Goal: Information Seeking & Learning: Learn about a topic

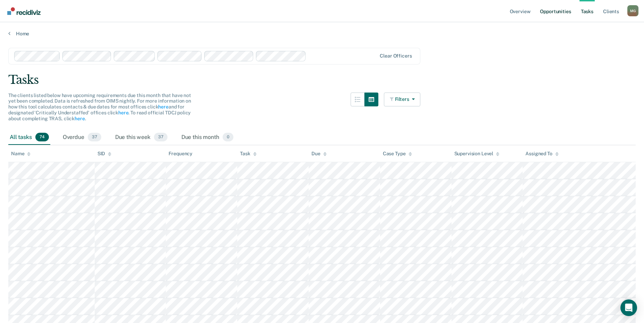
click at [565, 11] on link "Opportunities" at bounding box center [555, 11] width 34 height 22
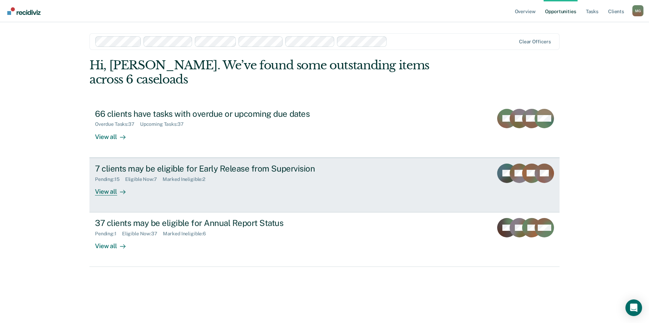
click at [115, 182] on div "View all" at bounding box center [114, 189] width 39 height 14
